Goal: Information Seeking & Learning: Learn about a topic

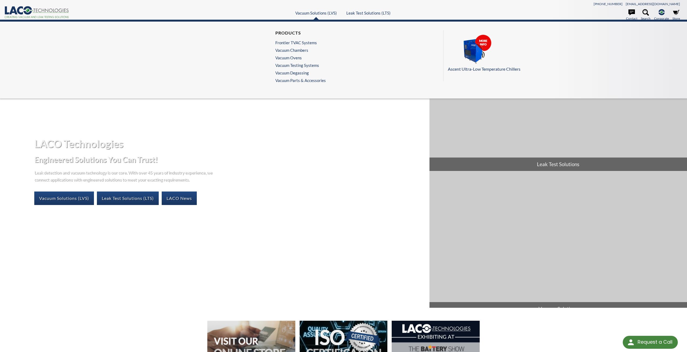
select select "Language Translate Widget"
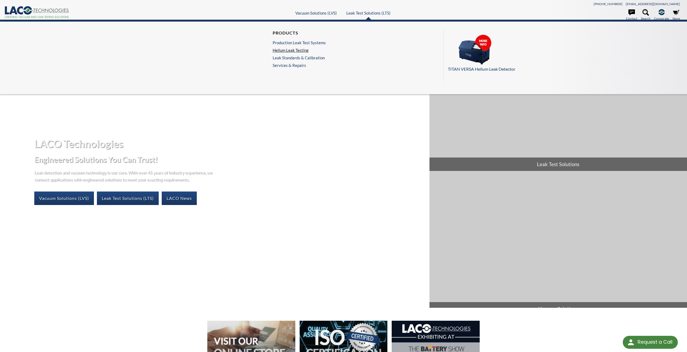
click at [298, 51] on link "Helium Leak Testing" at bounding box center [299, 50] width 53 height 5
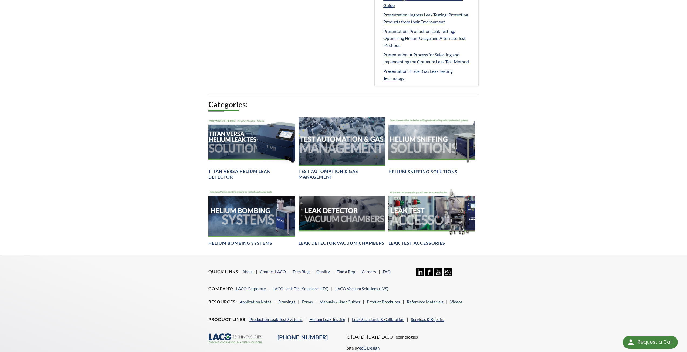
scroll to position [324, 0]
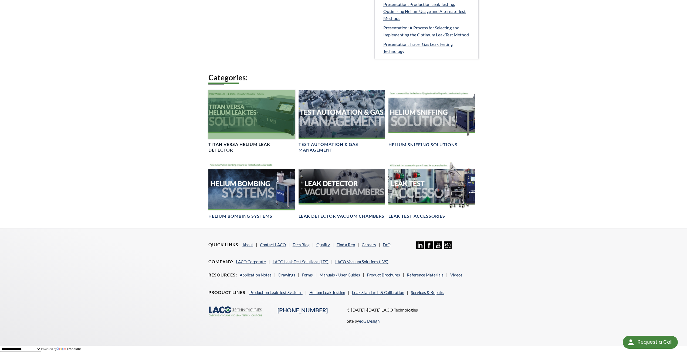
click at [227, 116] on div at bounding box center [251, 114] width 87 height 49
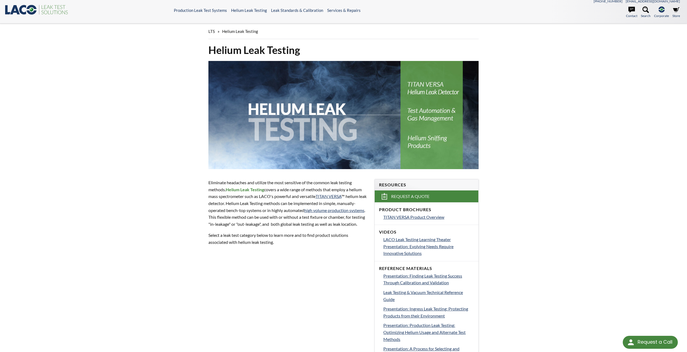
scroll to position [0, 0]
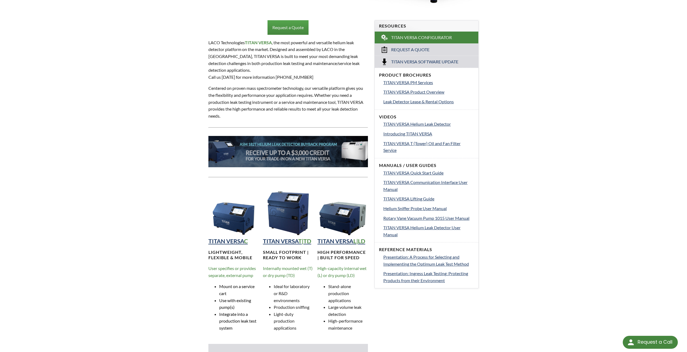
scroll to position [162, 0]
click at [424, 82] on span "TITAN VERSA PM Services" at bounding box center [409, 82] width 50 height 5
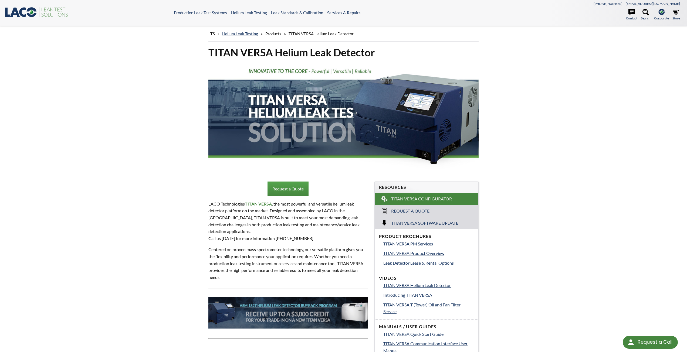
scroll to position [0, 0]
click at [273, 33] on span "Products" at bounding box center [273, 34] width 16 height 5
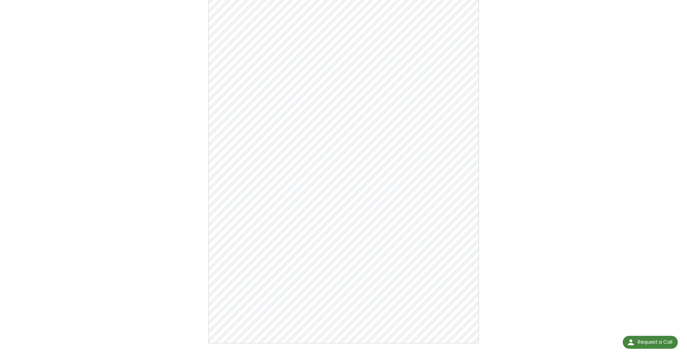
scroll to position [54, 0]
drag, startPoint x: 184, startPoint y: 132, endPoint x: 179, endPoint y: 132, distance: 4.9
